Goal: Information Seeking & Learning: Understand process/instructions

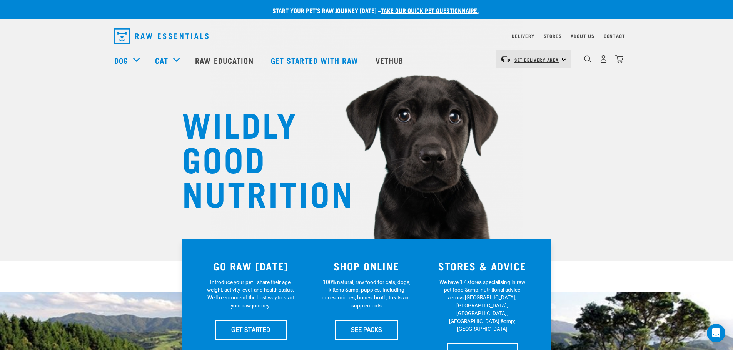
click at [550, 61] on span "Set Delivery Area" at bounding box center [536, 59] width 45 height 3
click at [521, 84] on link "[GEOGRAPHIC_DATA]" at bounding box center [532, 80] width 74 height 17
click at [528, 59] on span "Set Delivery Area" at bounding box center [536, 59] width 45 height 3
click at [524, 77] on link "[GEOGRAPHIC_DATA]" at bounding box center [532, 80] width 74 height 17
click at [523, 35] on link "Delivery" at bounding box center [522, 36] width 22 height 3
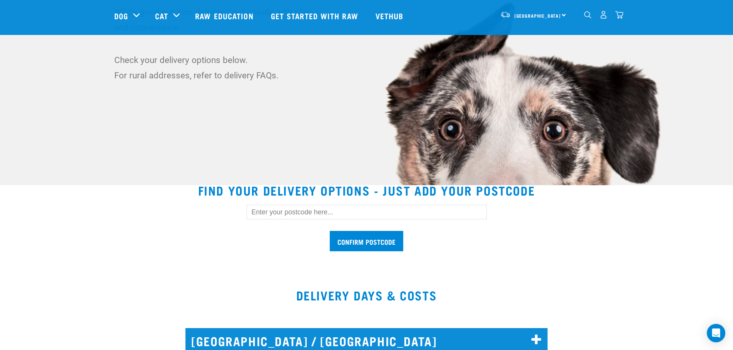
scroll to position [231, 0]
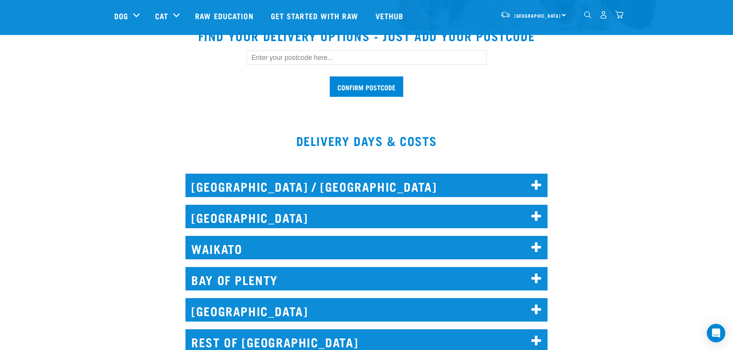
click at [323, 55] on input "text" at bounding box center [367, 57] width 240 height 15
type input "0583"
click at [380, 83] on input "Confirm postcode" at bounding box center [366, 87] width 73 height 20
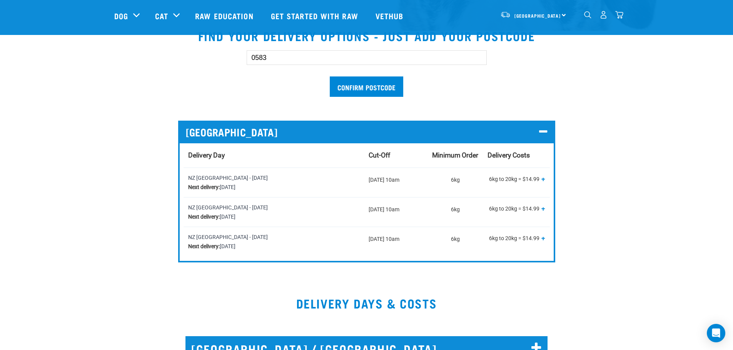
click at [577, 153] on div "0583 Confirm postcode NORTH ISLAND Delivery Day Cut-Off Minimum Order Delivery …" at bounding box center [366, 150] width 517 height 225
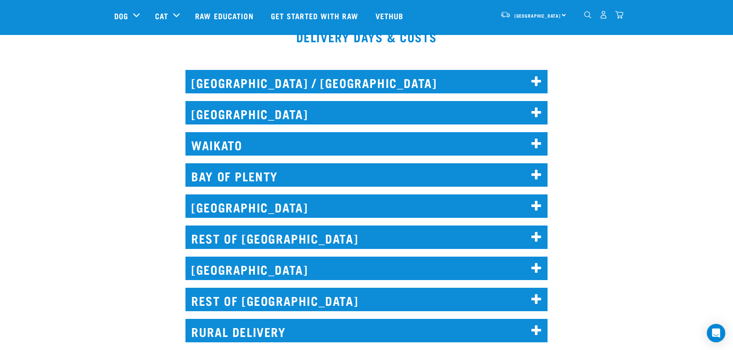
scroll to position [500, 0]
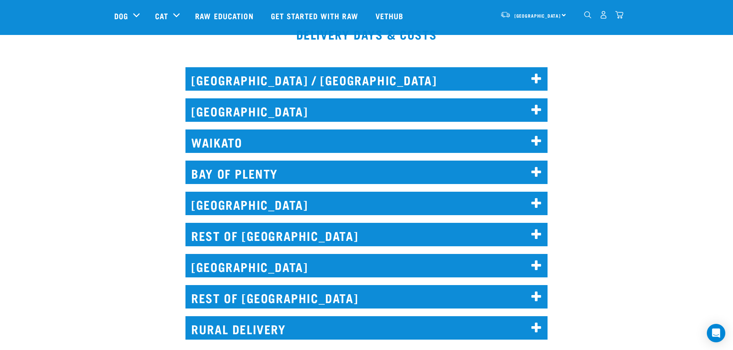
click at [431, 79] on h2 "[GEOGRAPHIC_DATA] / [GEOGRAPHIC_DATA]" at bounding box center [366, 78] width 362 height 23
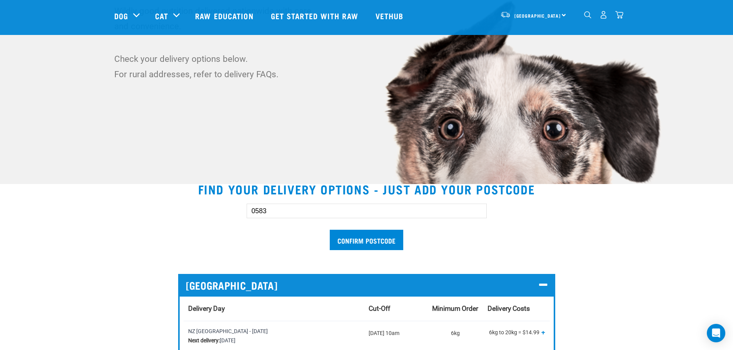
scroll to position [77, 0]
drag, startPoint x: 279, startPoint y: 215, endPoint x: 249, endPoint y: 214, distance: 30.4
click at [249, 214] on input "0583" at bounding box center [367, 211] width 240 height 15
click at [211, 218] on div "0583 Confirm postcode" at bounding box center [366, 223] width 529 height 63
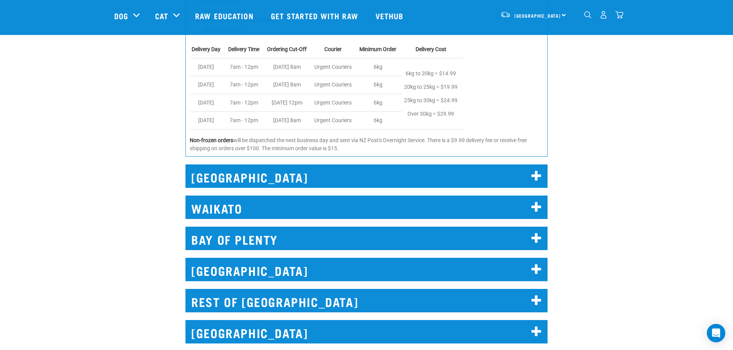
scroll to position [653, 0]
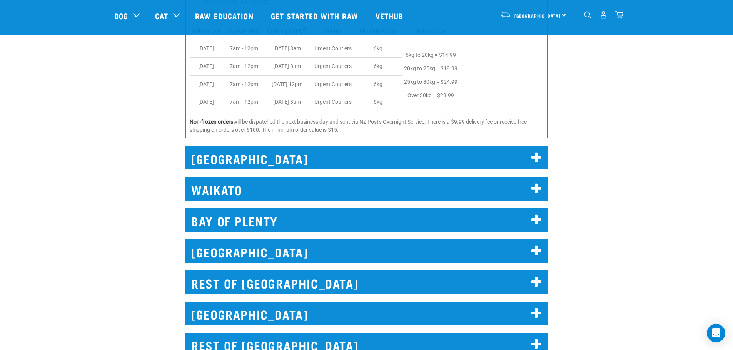
click at [465, 281] on h2 "REST OF [GEOGRAPHIC_DATA]" at bounding box center [366, 282] width 362 height 23
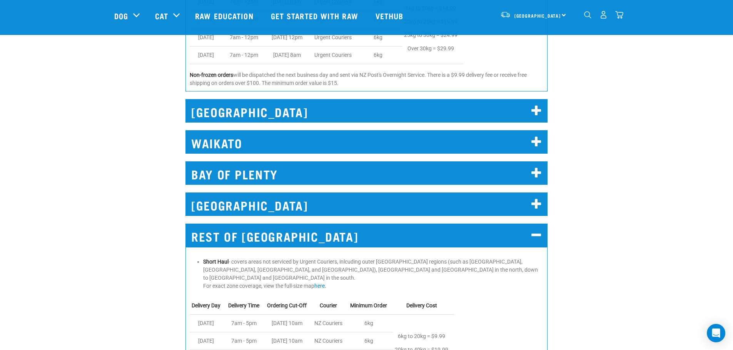
scroll to position [807, 0]
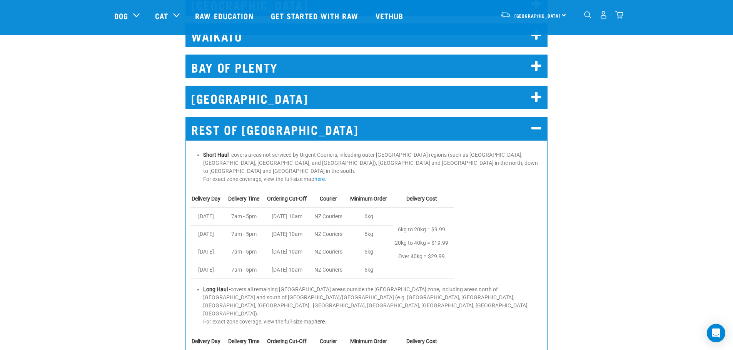
click at [321, 319] on link "here" at bounding box center [319, 322] width 10 height 6
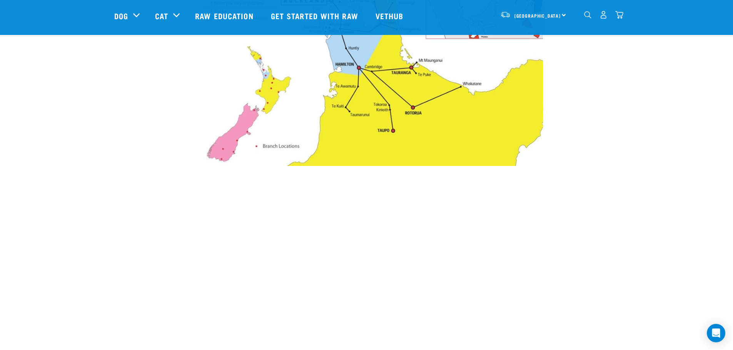
scroll to position [461, 0]
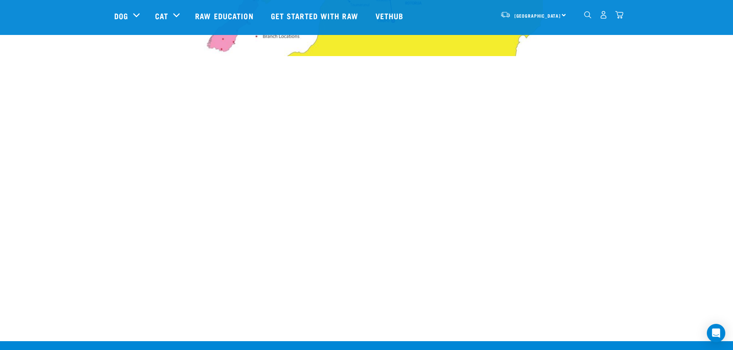
click at [586, 16] on img "dropdown navigation" at bounding box center [587, 14] width 7 height 7
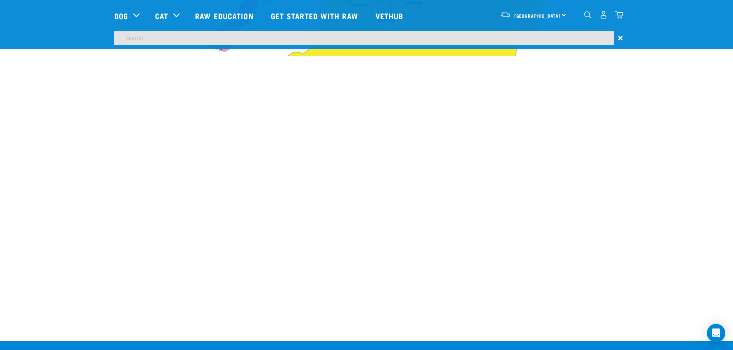
click at [268, 38] on input "search" at bounding box center [364, 38] width 500 height 14
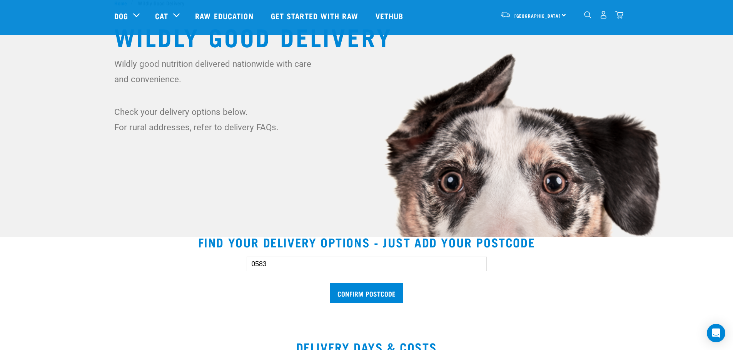
scroll to position [115, 0]
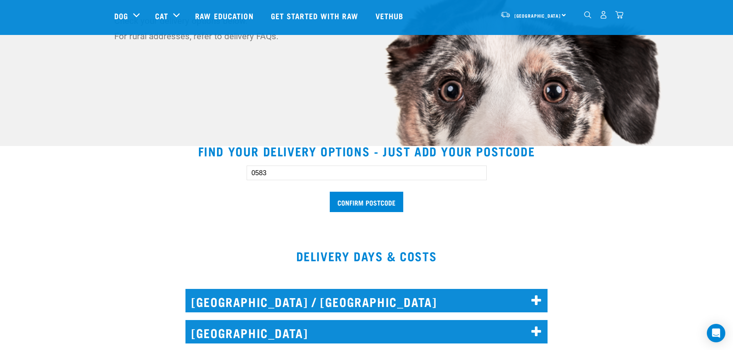
click at [277, 172] on input "0583" at bounding box center [367, 173] width 240 height 15
click at [366, 208] on input "Confirm postcode" at bounding box center [366, 202] width 73 height 20
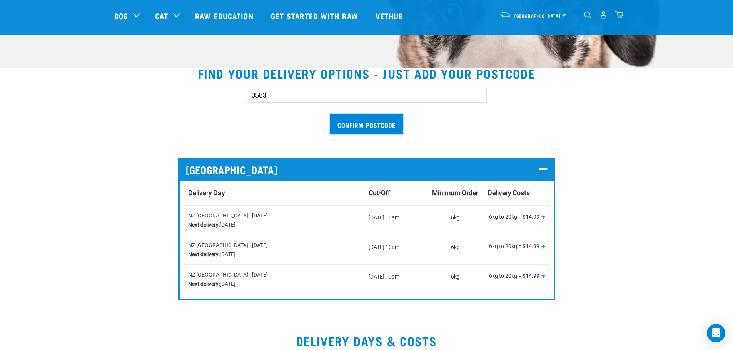
scroll to position [192, 0]
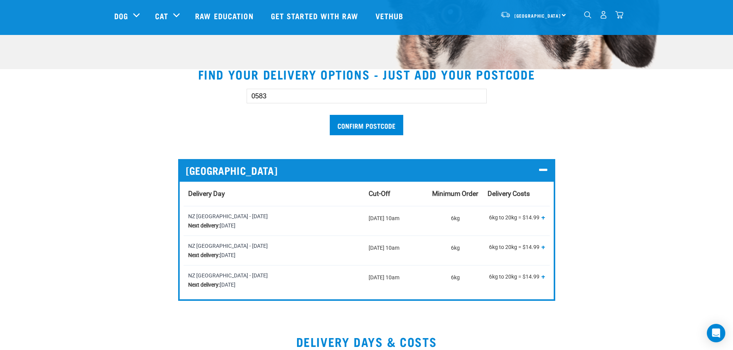
click at [295, 94] on input "0583" at bounding box center [367, 96] width 240 height 15
click at [357, 127] on input "Confirm postcode" at bounding box center [366, 125] width 73 height 20
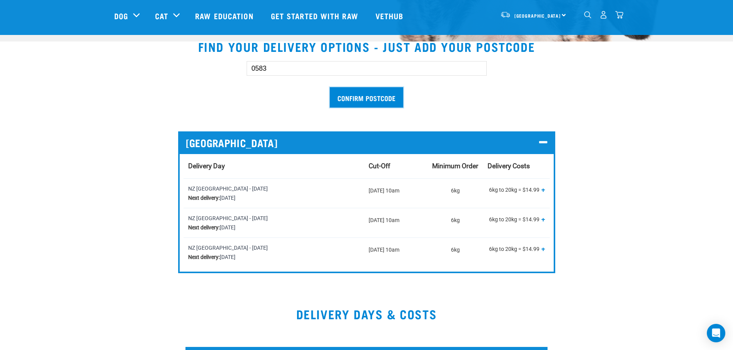
scroll to position [231, 0]
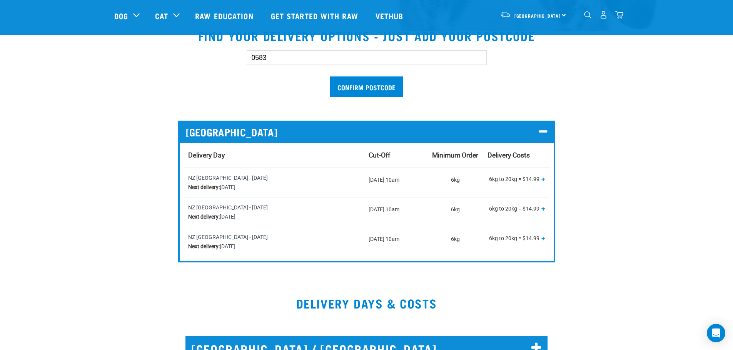
click at [291, 61] on input "0583" at bounding box center [367, 57] width 240 height 15
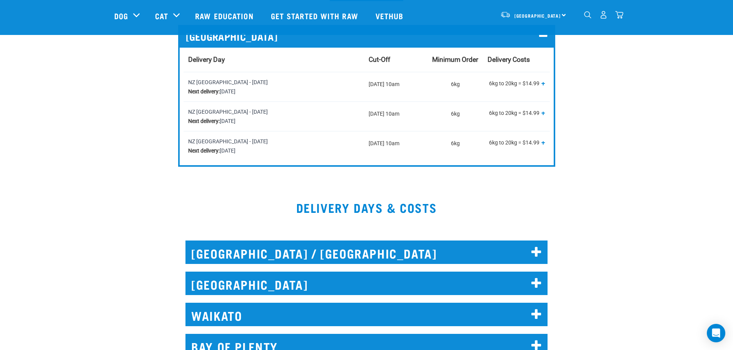
scroll to position [308, 0]
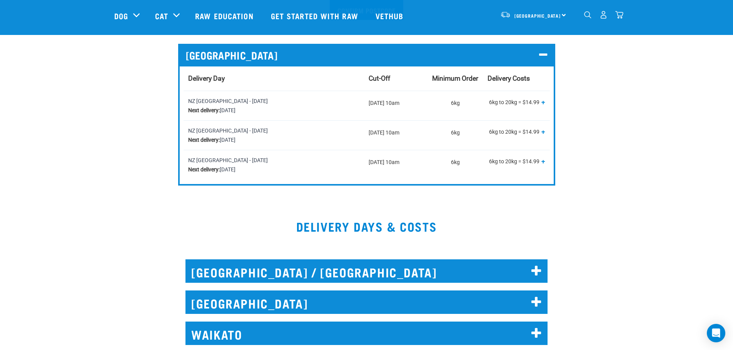
click at [543, 102] on span "+" at bounding box center [543, 102] width 4 height 8
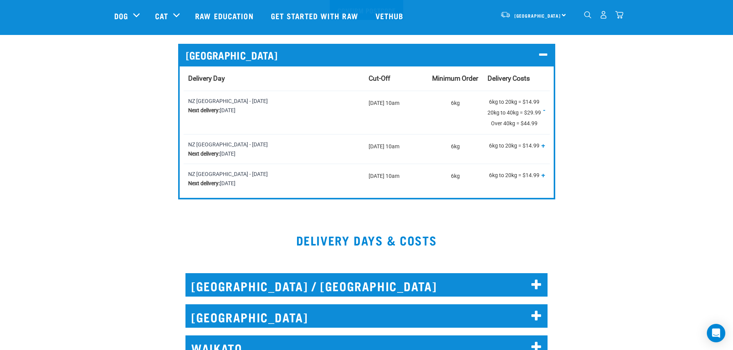
click at [543, 100] on p "6kg to 20kg = $14.99 20kg to 40kg = $29.99 Over 40kg = $44.99 + -" at bounding box center [515, 113] width 57 height 32
click at [544, 111] on span "-" at bounding box center [544, 110] width 2 height 8
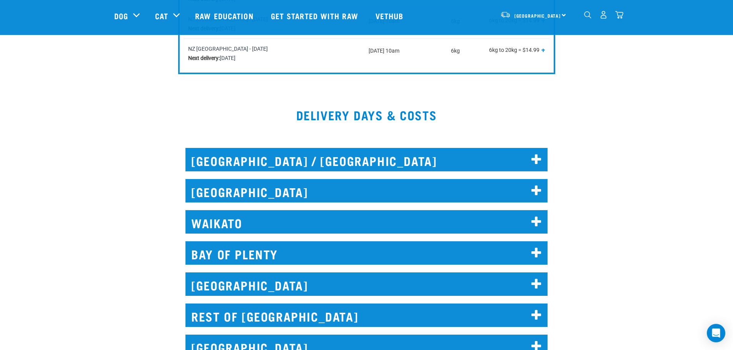
scroll to position [418, 0]
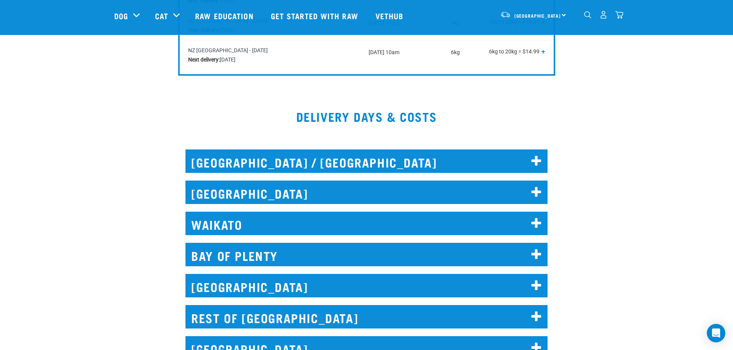
click at [534, 158] on icon at bounding box center [536, 161] width 10 height 12
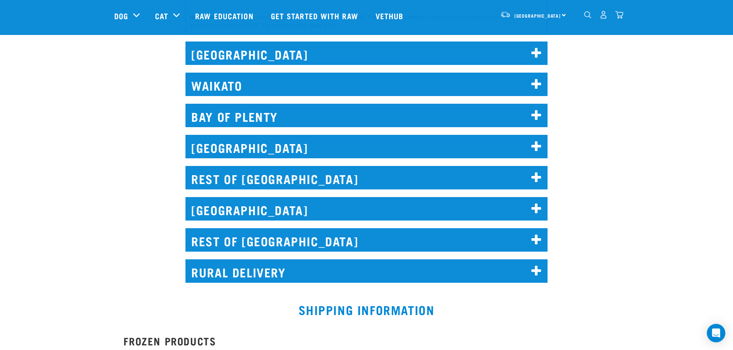
scroll to position [764, 0]
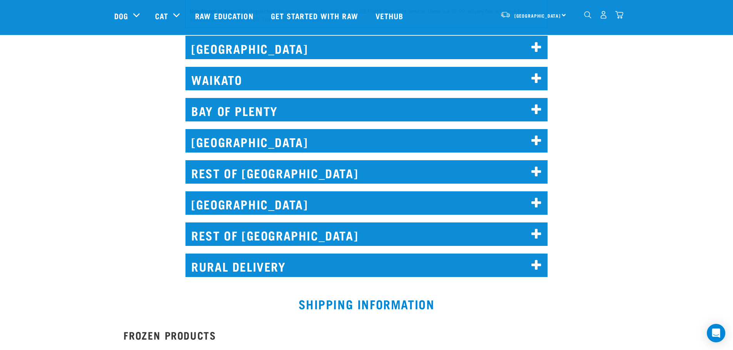
click at [532, 108] on icon at bounding box center [536, 110] width 10 height 12
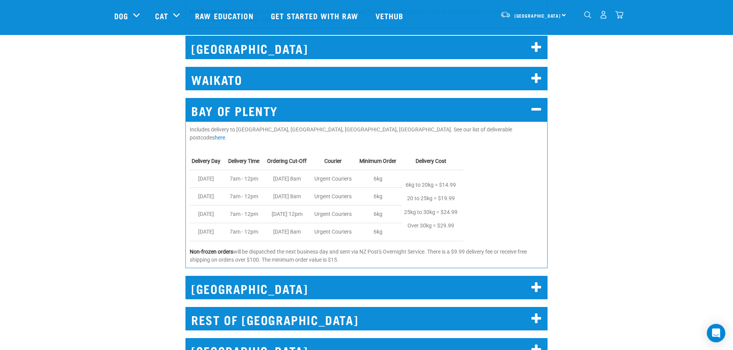
click at [535, 107] on icon at bounding box center [536, 110] width 10 height 12
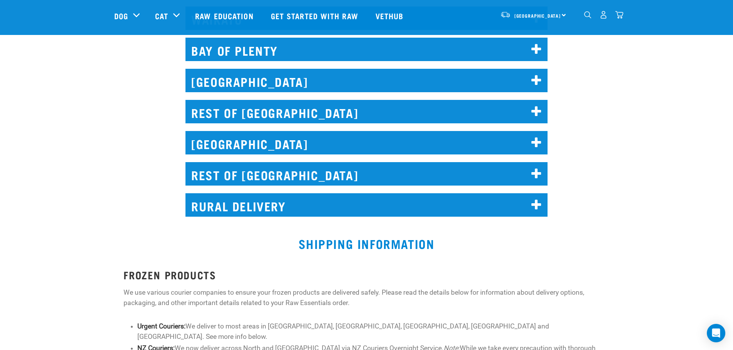
scroll to position [841, 0]
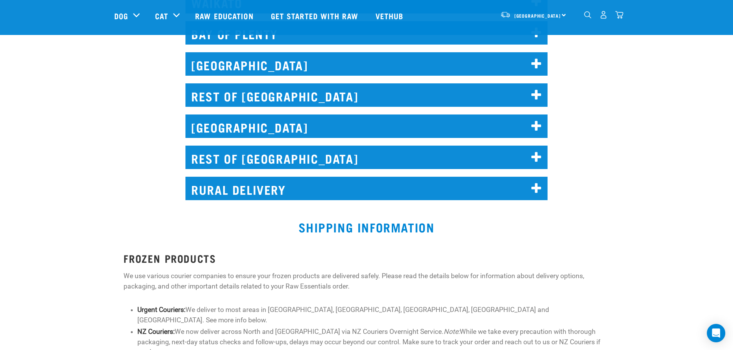
click at [537, 93] on icon at bounding box center [536, 95] width 10 height 12
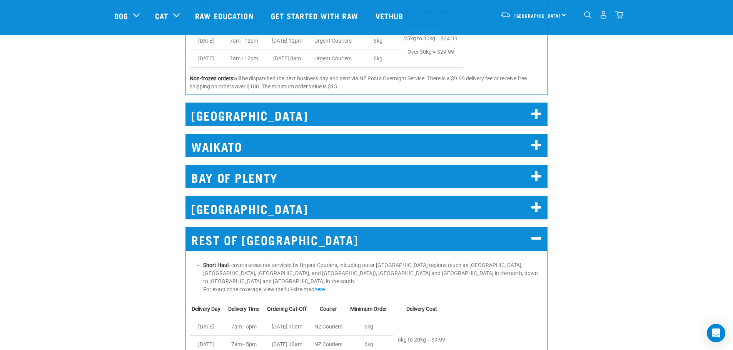
scroll to position [687, 0]
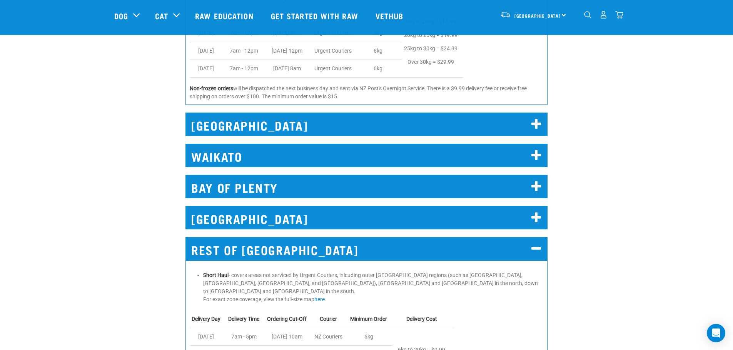
click at [533, 245] on icon at bounding box center [536, 249] width 10 height 12
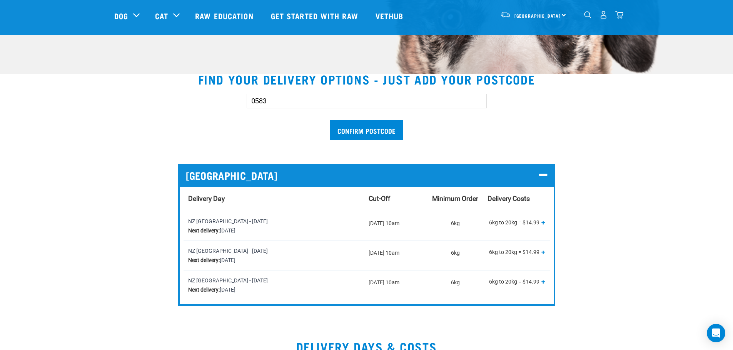
scroll to position [187, 0]
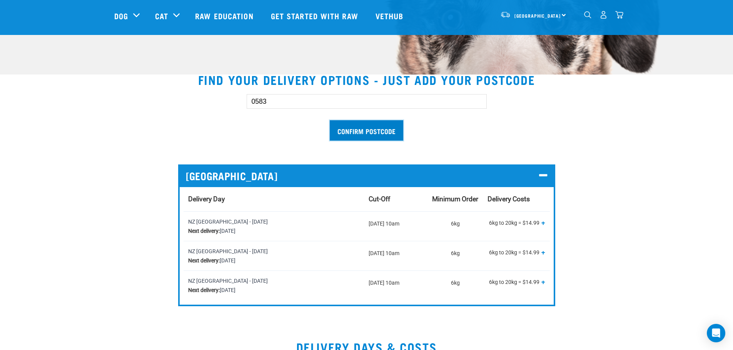
click at [375, 129] on input "Confirm postcode" at bounding box center [366, 130] width 73 height 20
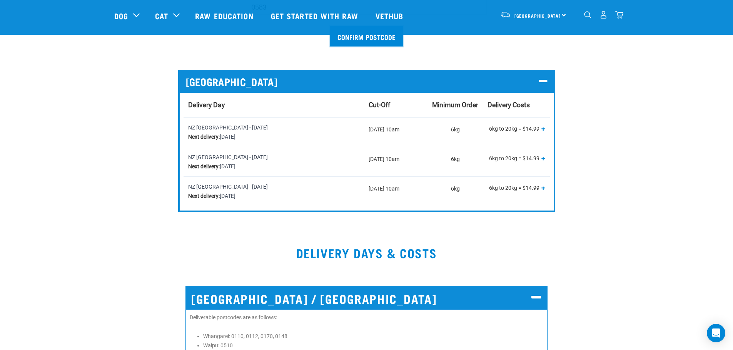
scroll to position [264, 0]
